Goal: Task Accomplishment & Management: Use online tool/utility

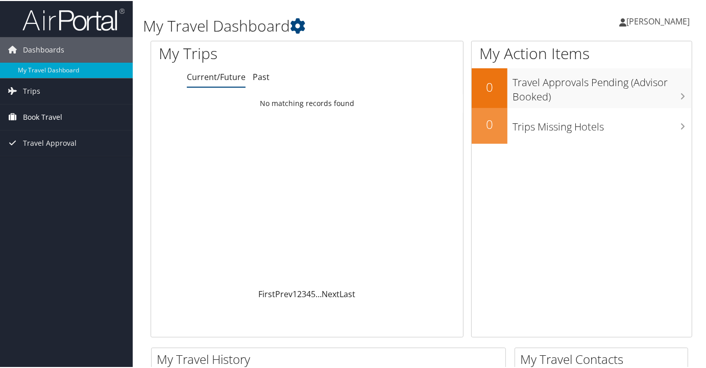
click at [33, 115] on span "Book Travel" at bounding box center [42, 117] width 39 height 26
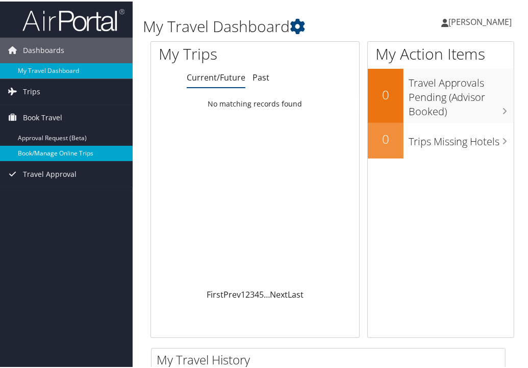
click at [59, 152] on link "Book/Manage Online Trips" at bounding box center [66, 151] width 133 height 15
click at [49, 154] on link "Book/Manage Online Trips" at bounding box center [66, 151] width 133 height 15
